Goal: Task Accomplishment & Management: Manage account settings

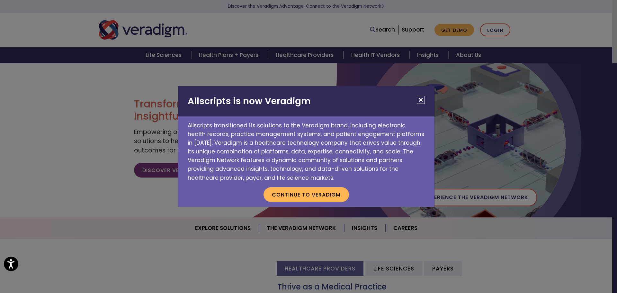
click at [419, 98] on button "Close" at bounding box center [421, 100] width 8 height 8
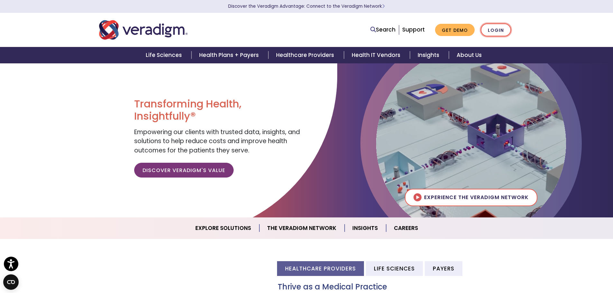
click at [504, 34] on link "Login" at bounding box center [495, 29] width 30 height 13
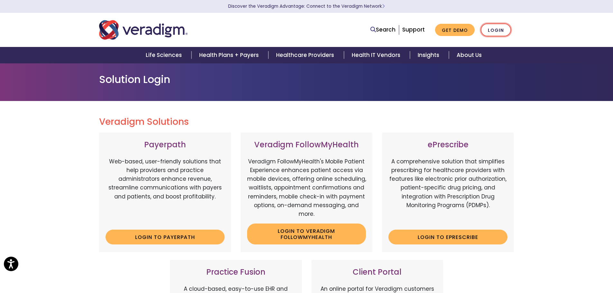
click at [493, 30] on link "Login" at bounding box center [495, 29] width 30 height 13
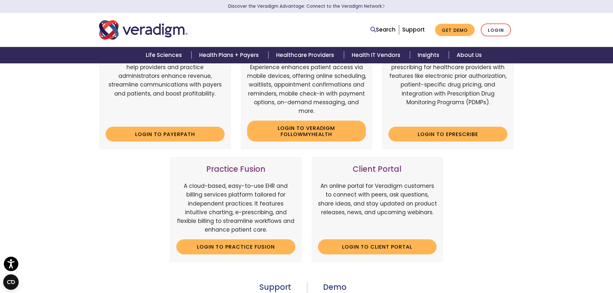
scroll to position [193, 0]
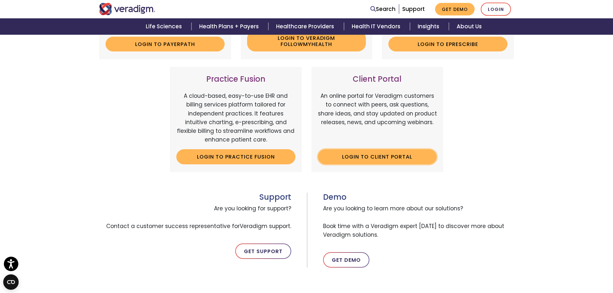
click at [393, 153] on link "Login to Client Portal" at bounding box center [377, 156] width 119 height 15
